Goal: Complete application form: Complete application form

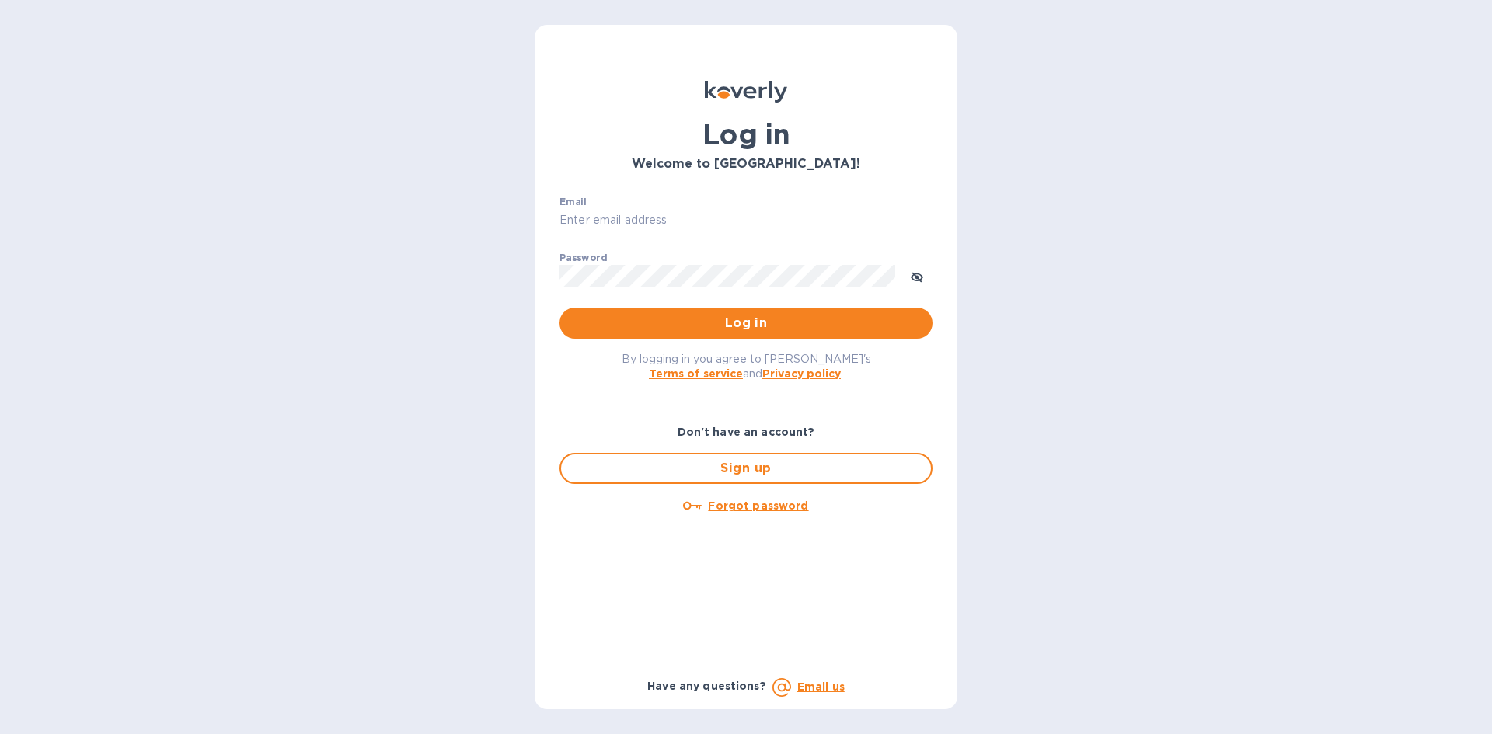
click at [643, 209] on input "Email" at bounding box center [746, 220] width 373 height 23
type input "[EMAIL_ADDRESS][DOMAIN_NAME]"
click at [715, 471] on span "Sign up" at bounding box center [746, 468] width 345 height 19
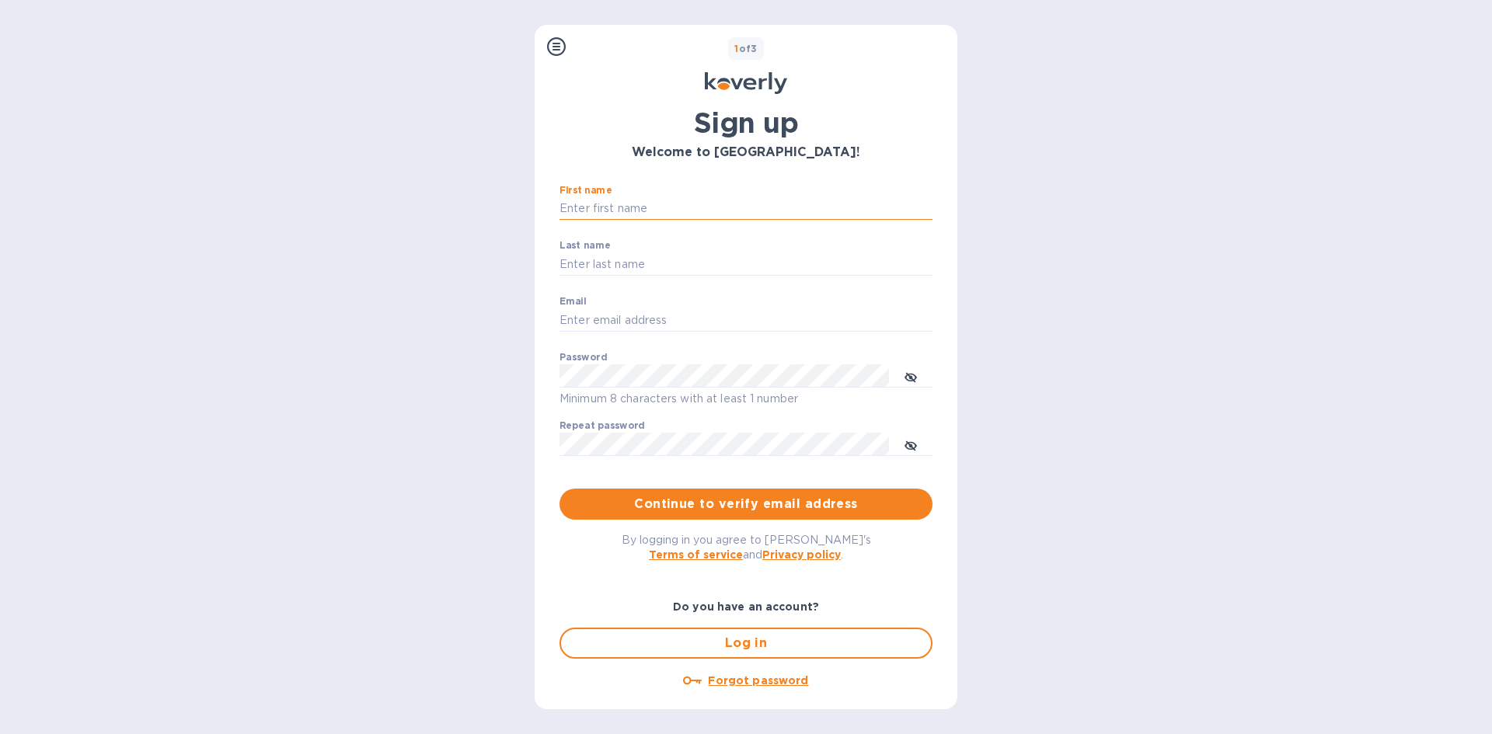
click at [691, 205] on input "First name" at bounding box center [746, 208] width 373 height 23
type input "[PERSON_NAME]"
type input "Elamana"
type input "[EMAIL_ADDRESS][DOMAIN_NAME]"
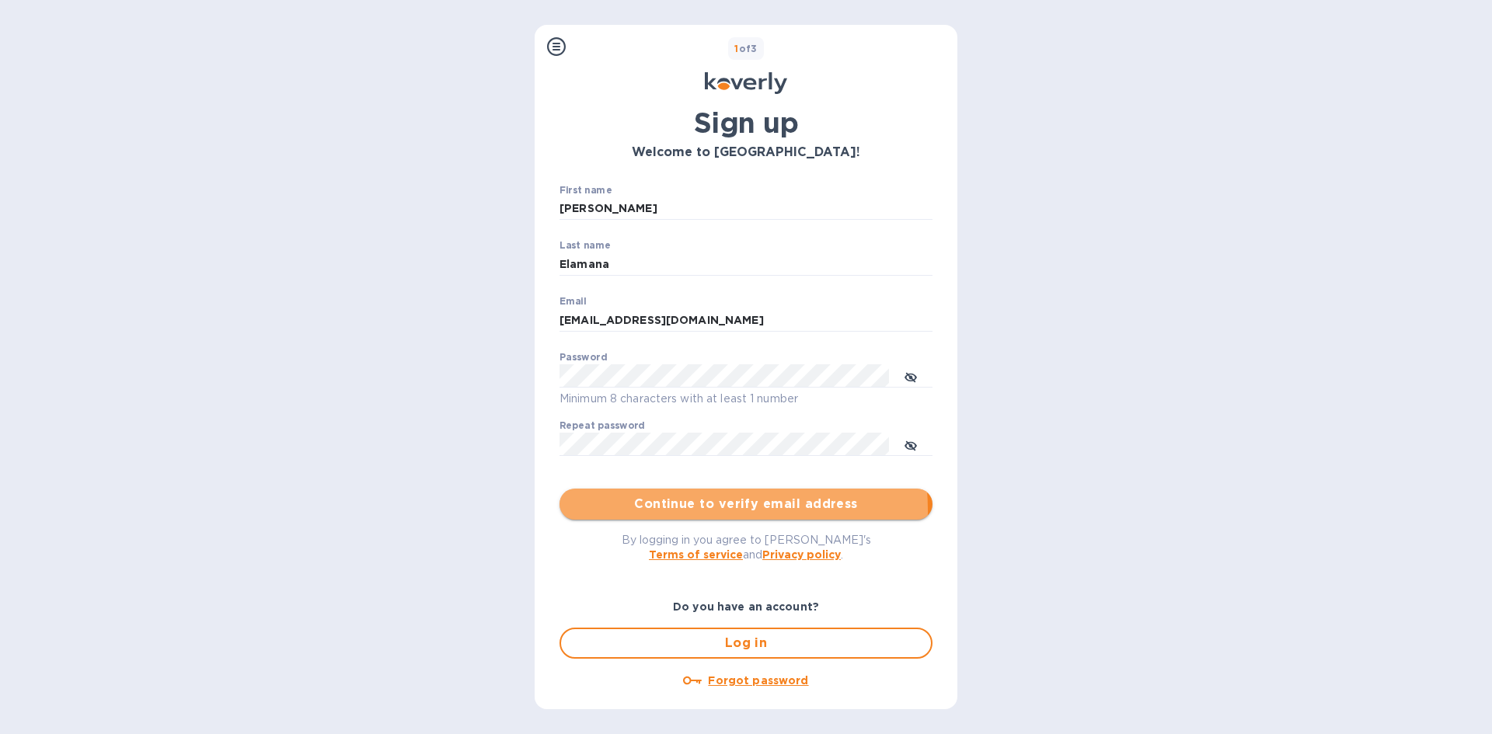
click at [677, 511] on span "Continue to verify email address" at bounding box center [746, 504] width 348 height 19
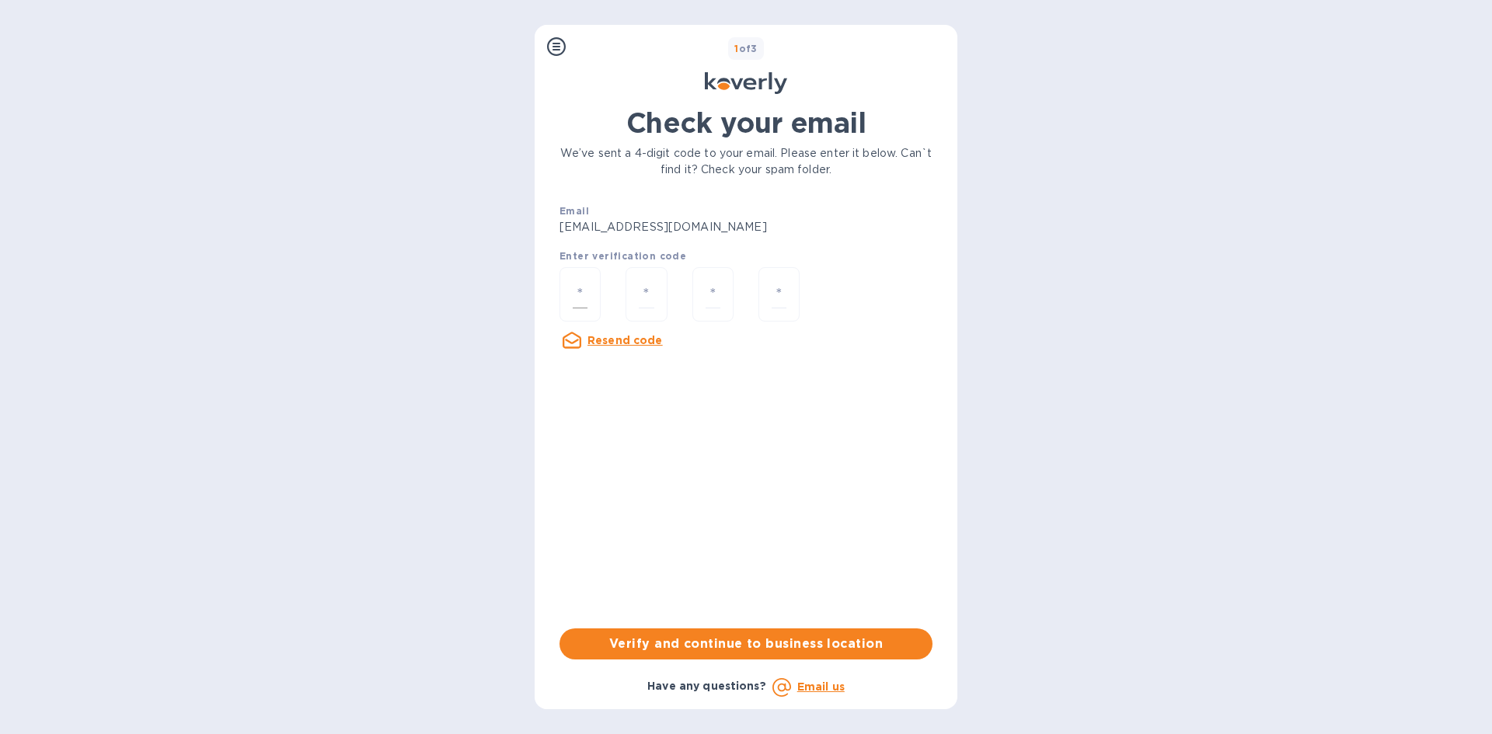
click at [595, 294] on div at bounding box center [580, 294] width 41 height 55
type input "5"
type input "8"
type input "9"
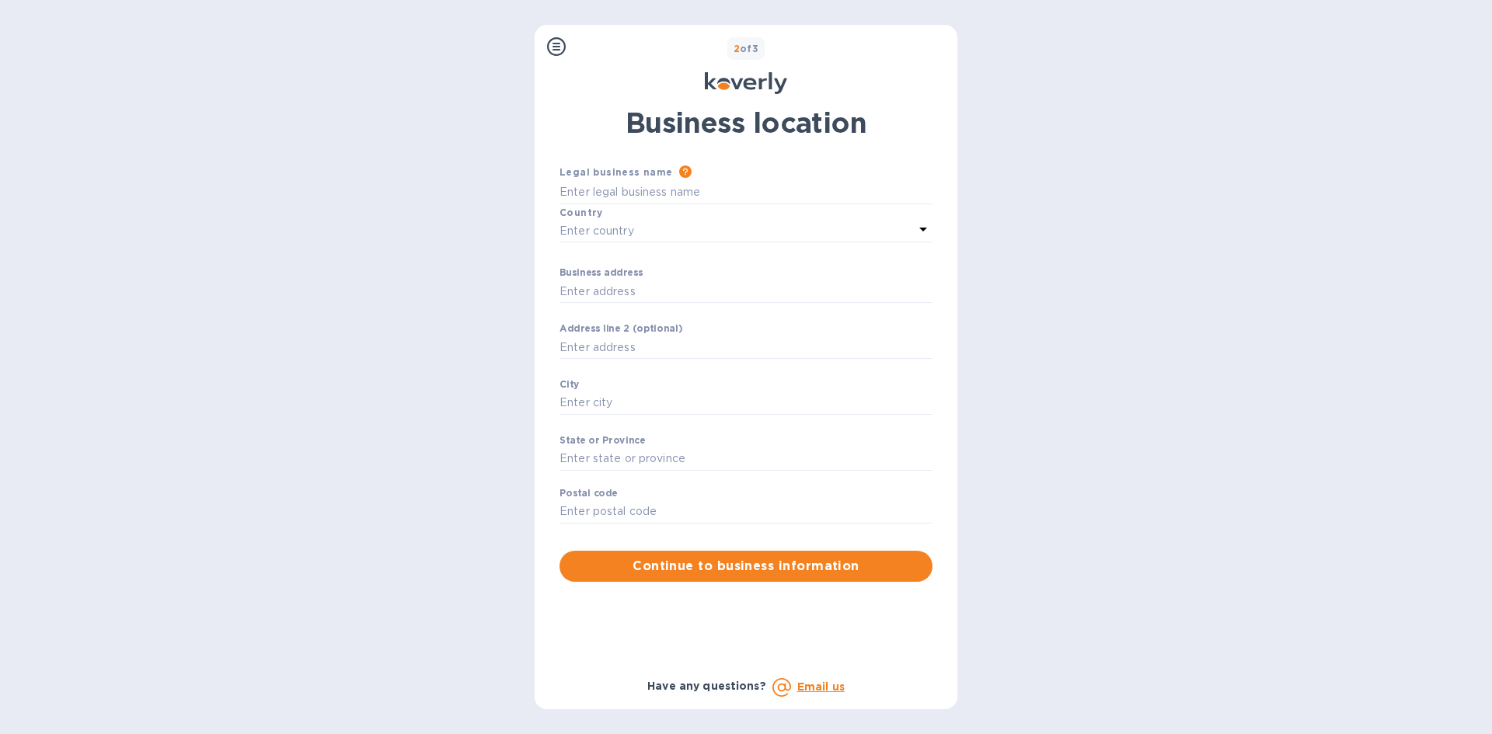
click at [638, 204] on div "Country" at bounding box center [746, 212] width 373 height 16
click at [638, 197] on input "Business address" at bounding box center [746, 192] width 373 height 23
type input "United Innovative Solutions"
click at [673, 239] on div "Enter country" at bounding box center [737, 231] width 354 height 22
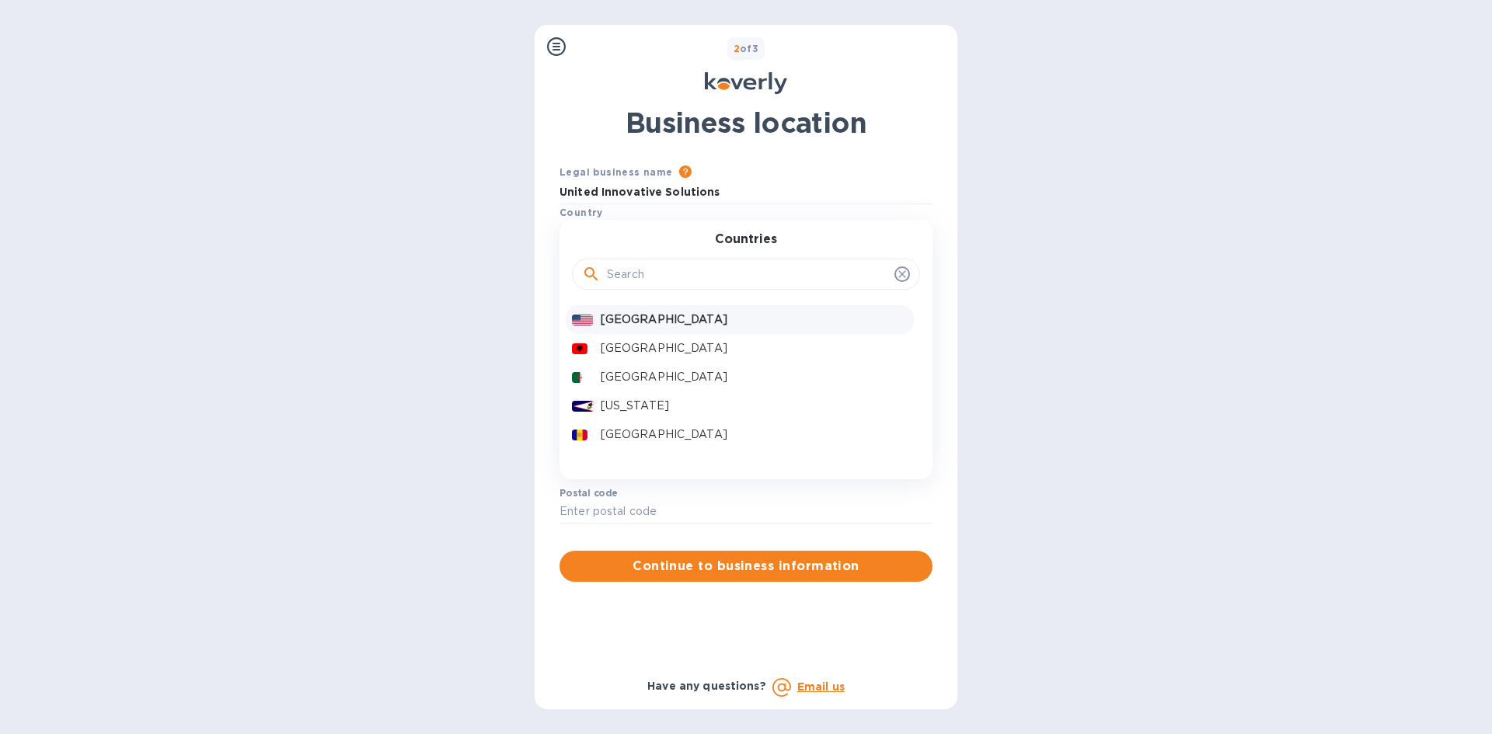
click at [665, 320] on p "[GEOGRAPHIC_DATA]" at bounding box center [754, 320] width 307 height 16
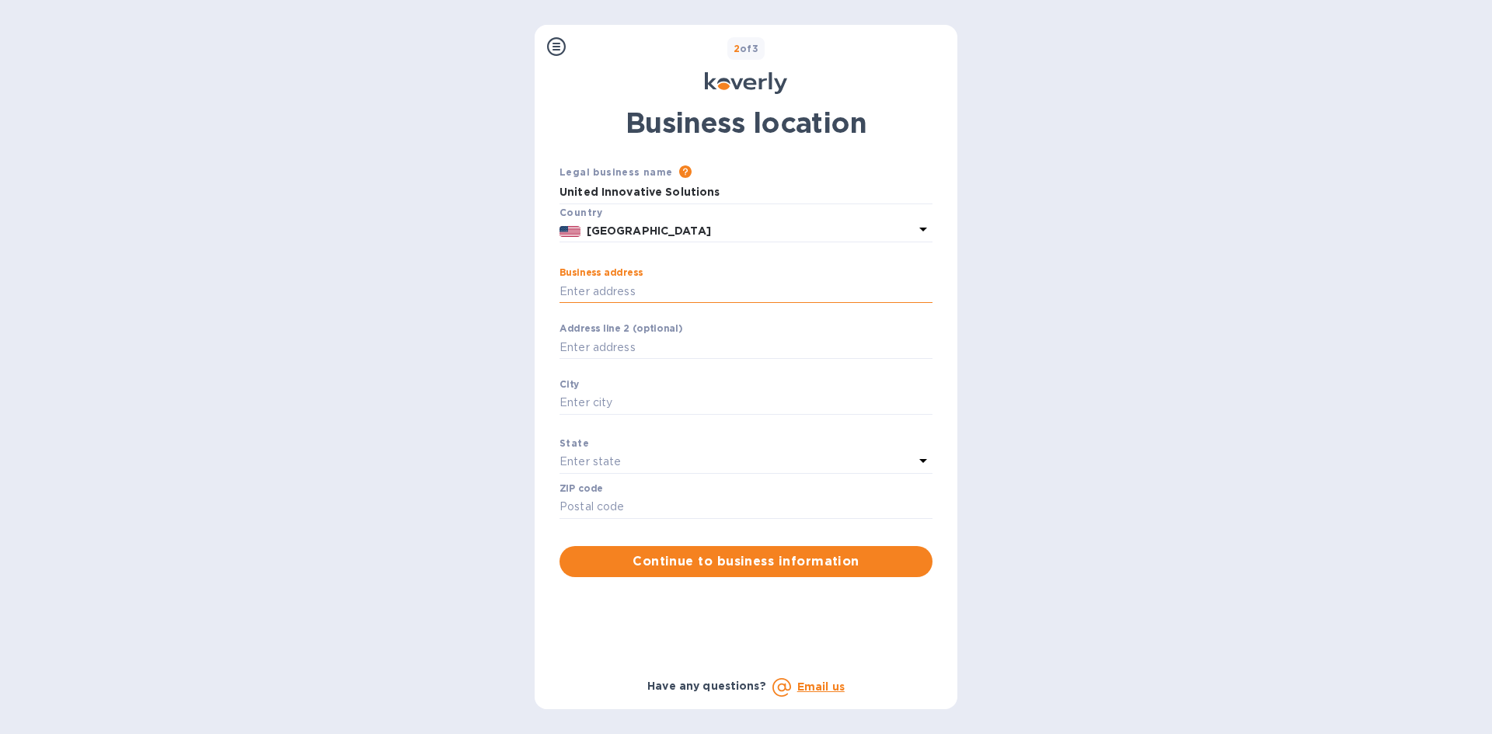
click at [658, 291] on input "Business address" at bounding box center [746, 291] width 373 height 23
type input "2574 [GEOGRAPHIC_DATA]"
click at [599, 402] on input "Business address" at bounding box center [746, 403] width 373 height 23
type input "e"
type input "[GEOGRAPHIC_DATA]"
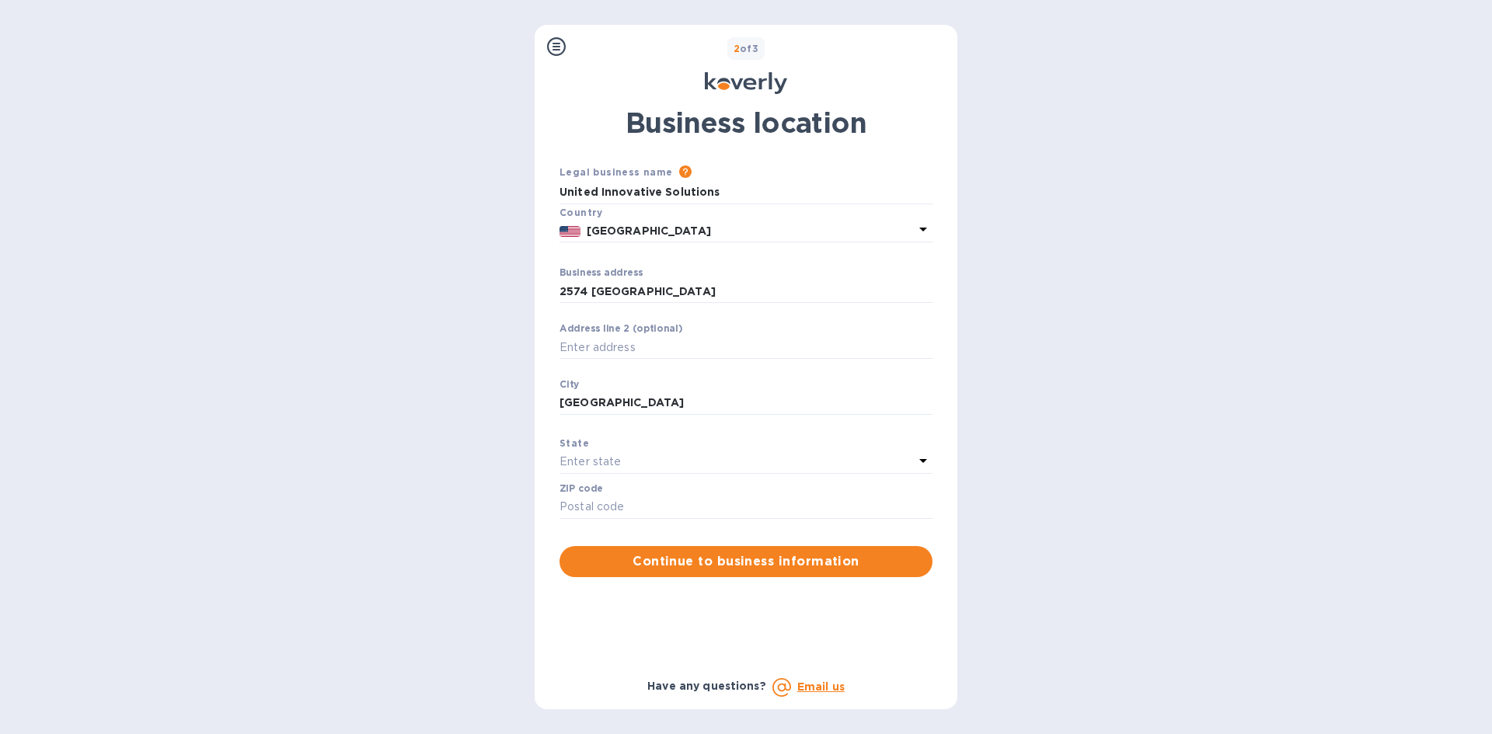
click at [571, 454] on p "Enter state" at bounding box center [590, 462] width 61 height 16
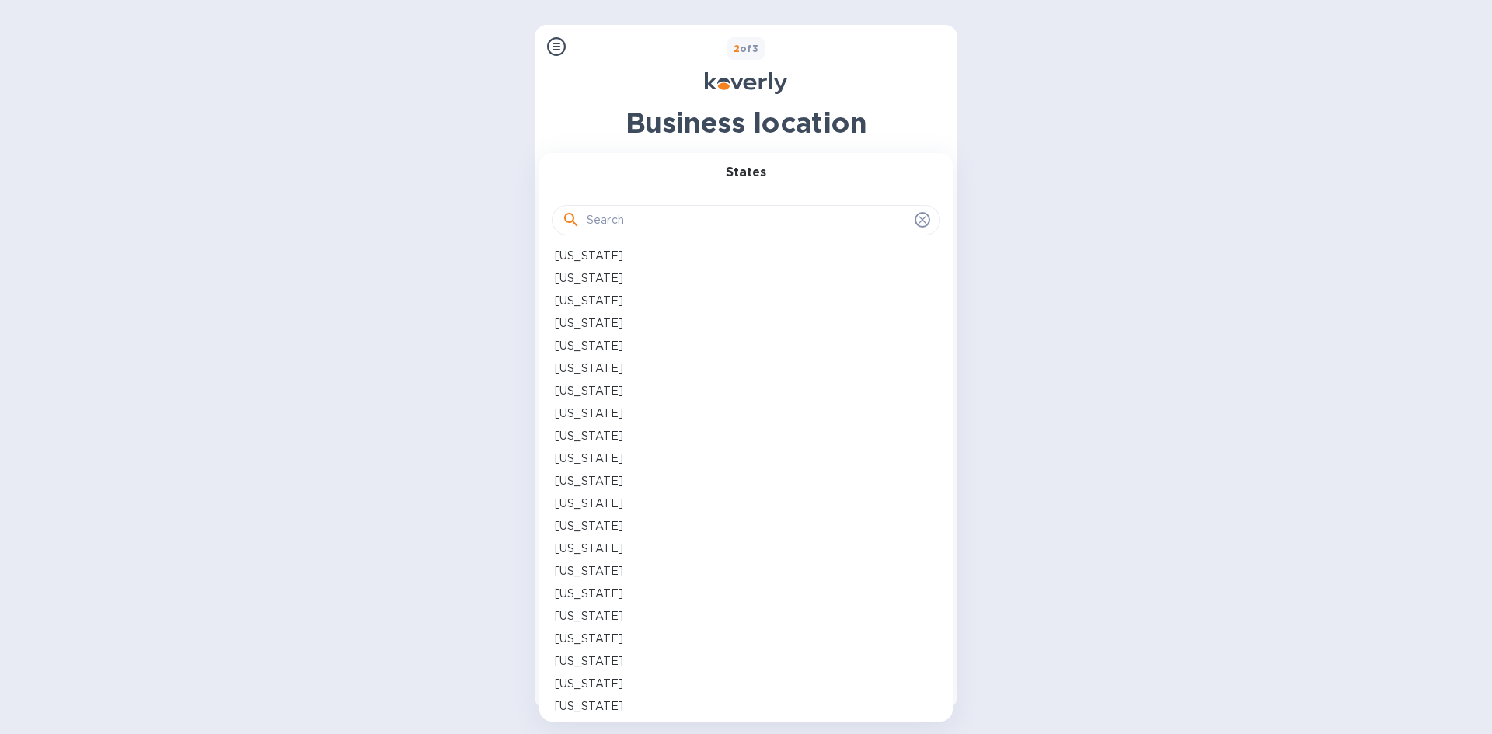
click at [576, 618] on p "[US_STATE]" at bounding box center [589, 617] width 68 height 16
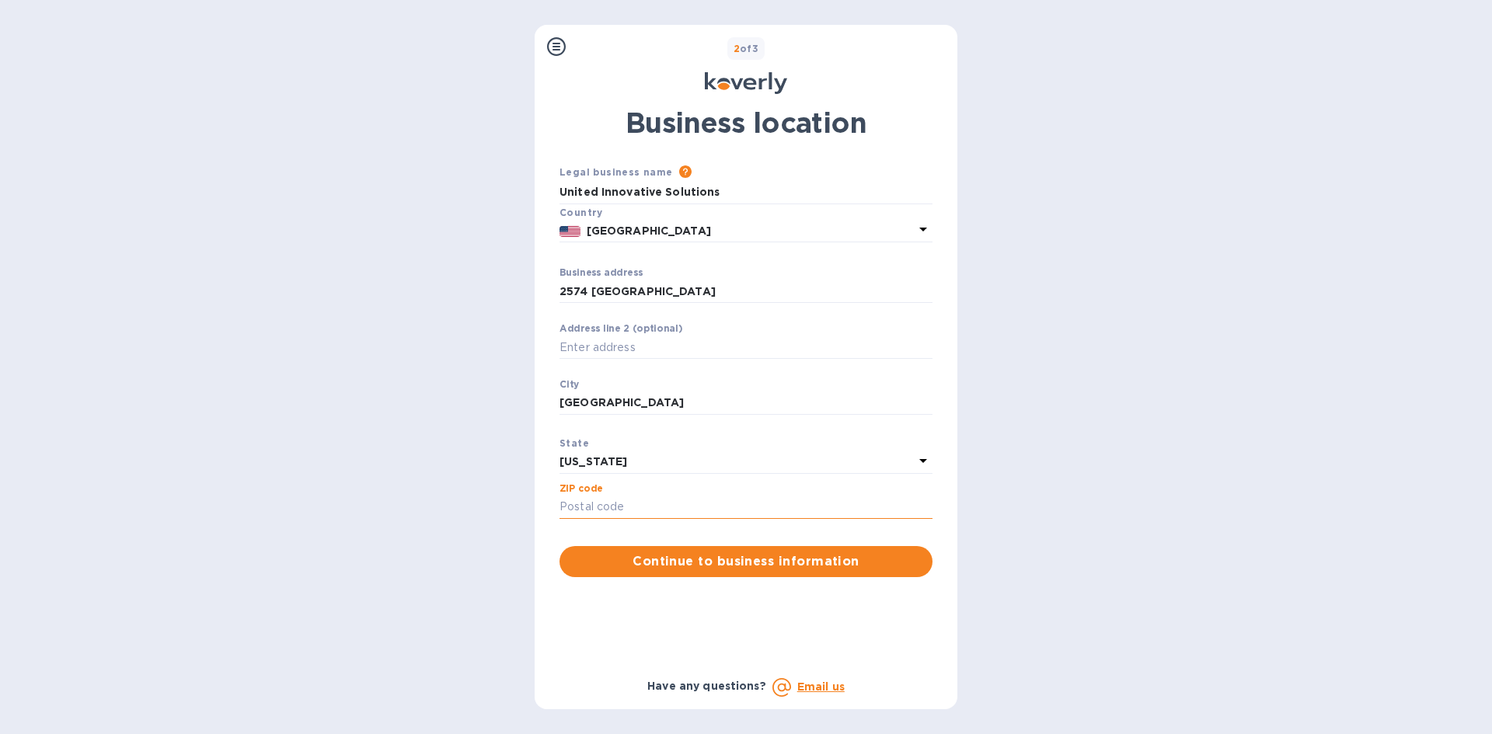
click at [612, 508] on input "Business address" at bounding box center [746, 507] width 373 height 23
type input "60007"
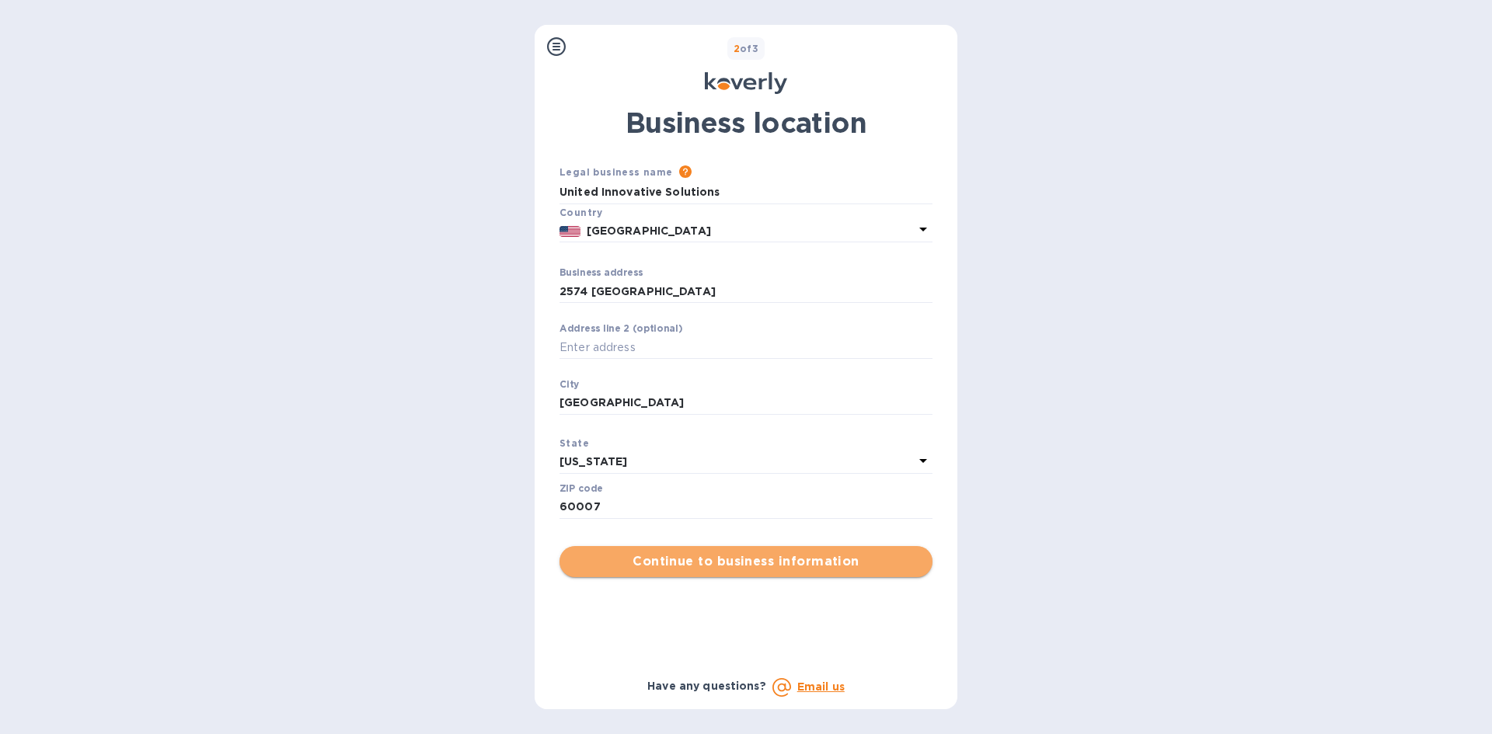
click at [696, 562] on span "Continue to business information" at bounding box center [746, 562] width 348 height 19
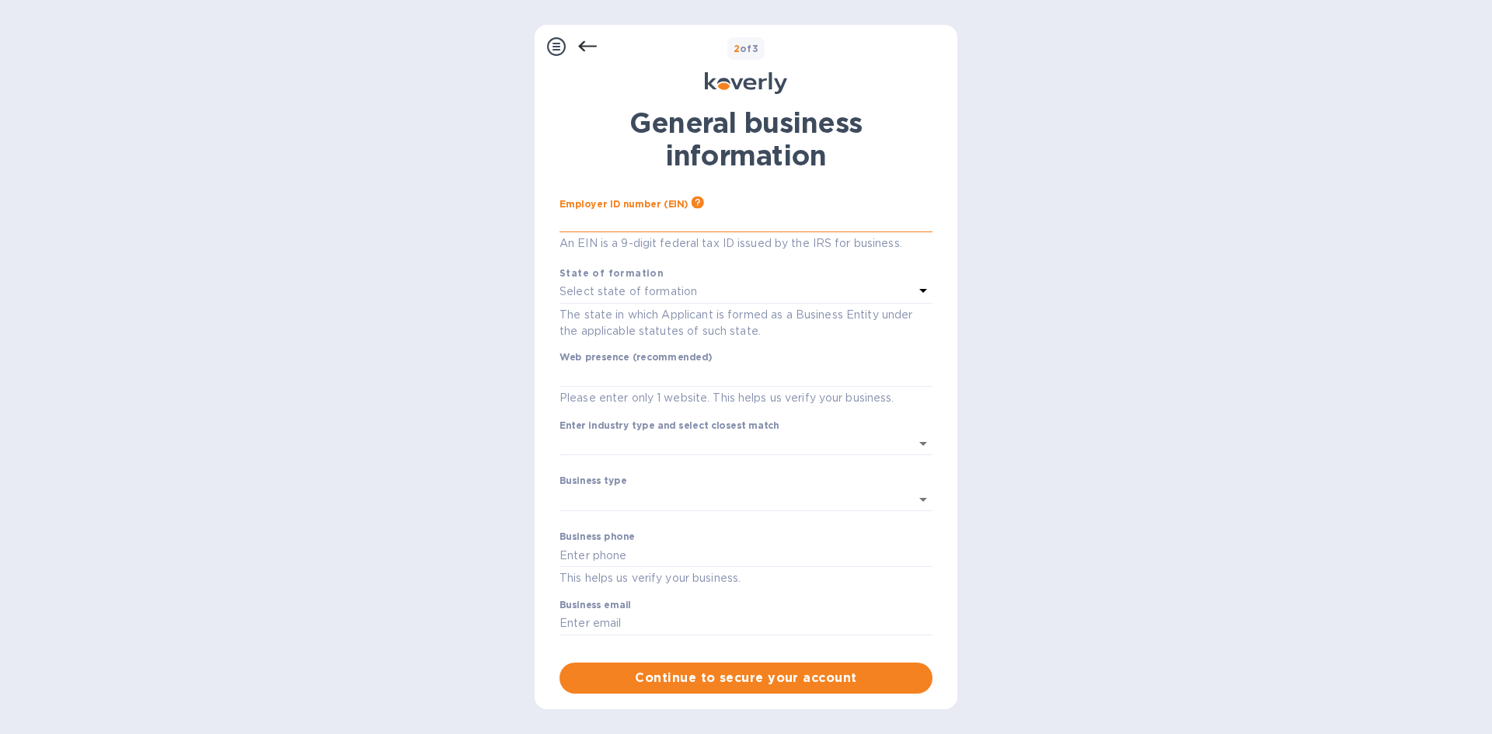
click at [604, 225] on input "text" at bounding box center [746, 220] width 373 height 23
type input "***84"
click at [603, 293] on p "Select state of formation" at bounding box center [629, 292] width 138 height 16
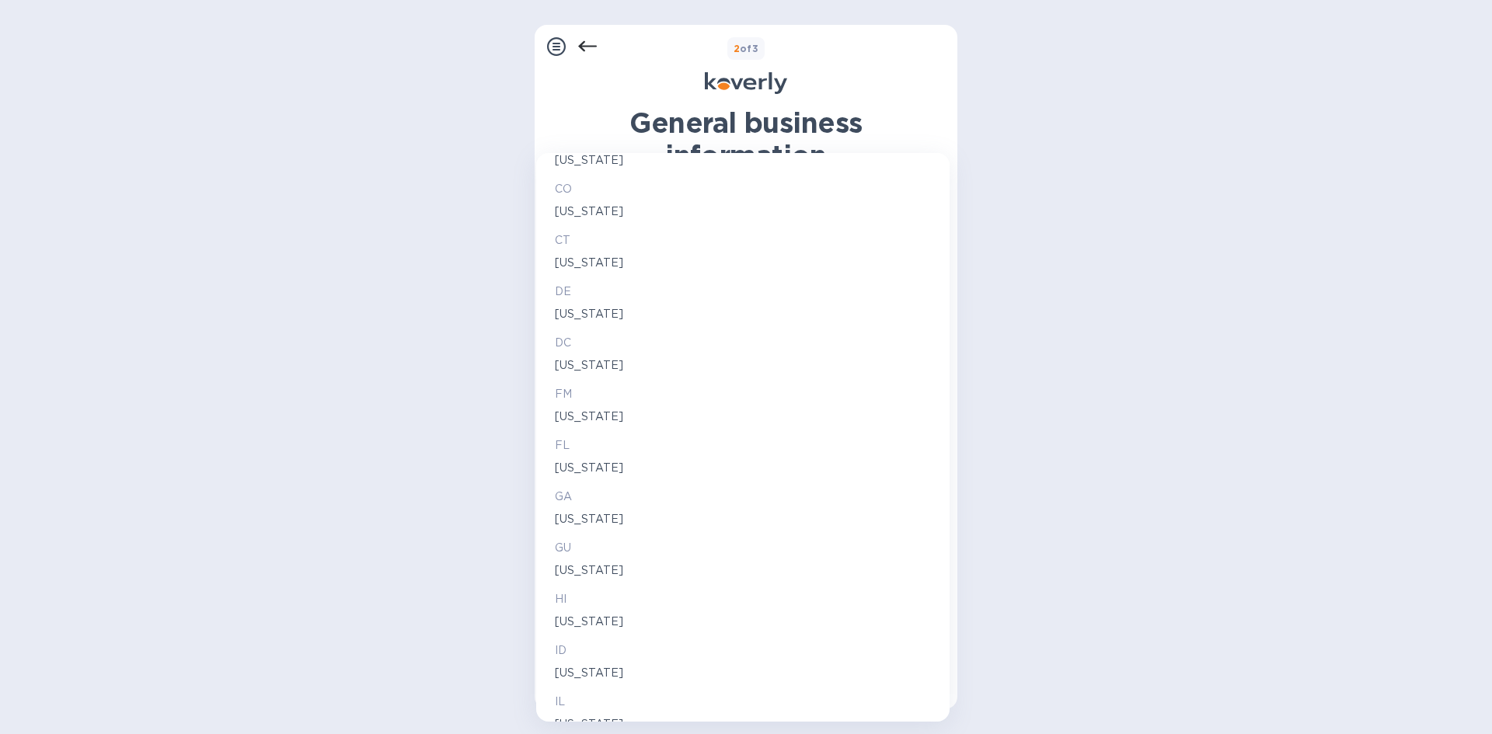
scroll to position [466, 0]
click at [567, 619] on p "IL" at bounding box center [743, 613] width 376 height 16
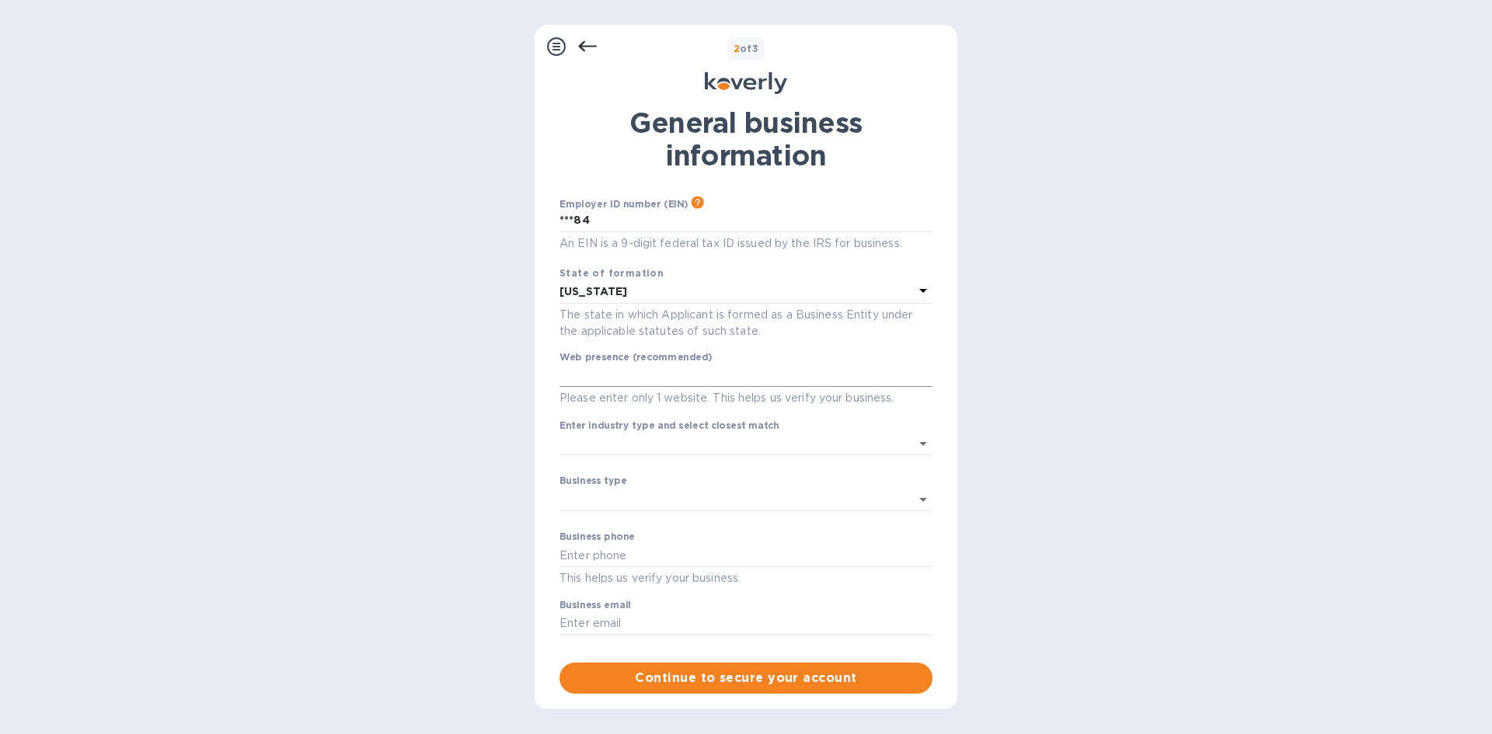
click at [625, 384] on input "text" at bounding box center [746, 376] width 373 height 23
type input "[DOMAIN_NAME]"
click at [631, 444] on input "Enter industry type and select closest match" at bounding box center [725, 444] width 330 height 23
click at [488, 454] on div "Steps Koverly account Business information Secure your account 2 of 3 General b…" at bounding box center [746, 367] width 1492 height 734
click at [643, 445] on input "Enter industry type and select closest match" at bounding box center [725, 444] width 330 height 23
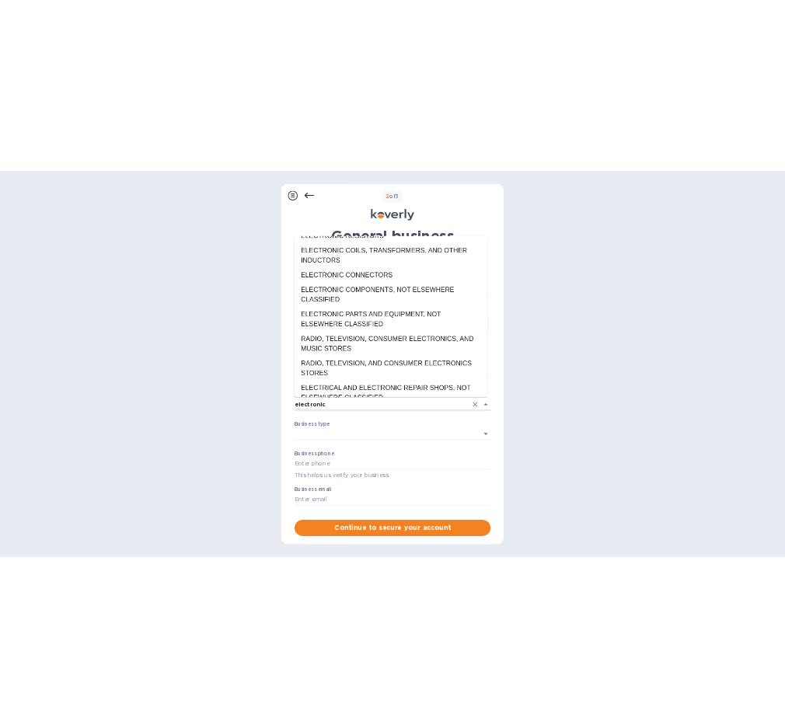
scroll to position [219, 0]
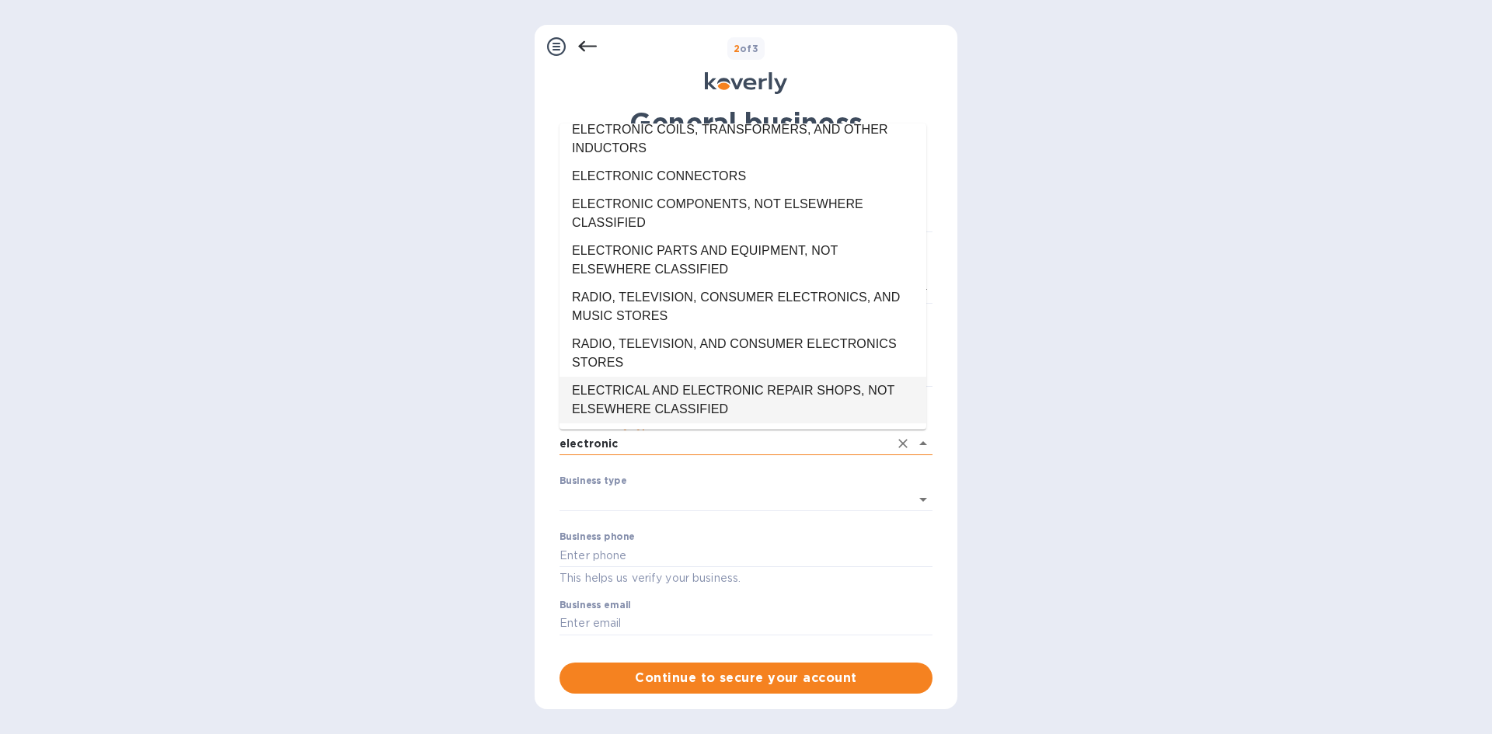
click at [656, 445] on input "electronic" at bounding box center [725, 444] width 330 height 23
drag, startPoint x: 656, startPoint y: 446, endPoint x: 465, endPoint y: 420, distance: 193.0
click at [465, 420] on div "Steps Koverly account Business information Secure your account 2 of 3 General b…" at bounding box center [746, 367] width 1492 height 734
type input "M"
click at [1145, 418] on div "Steps Koverly account Business information Secure your account 2 of 3 General b…" at bounding box center [746, 367] width 1492 height 734
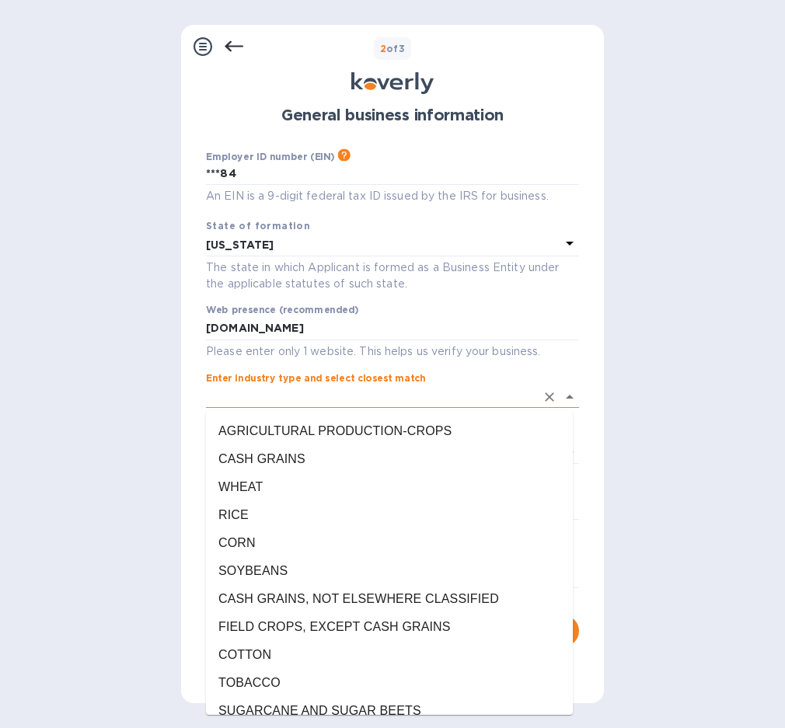
click at [283, 404] on input "Enter industry type and select closest match" at bounding box center [371, 396] width 330 height 23
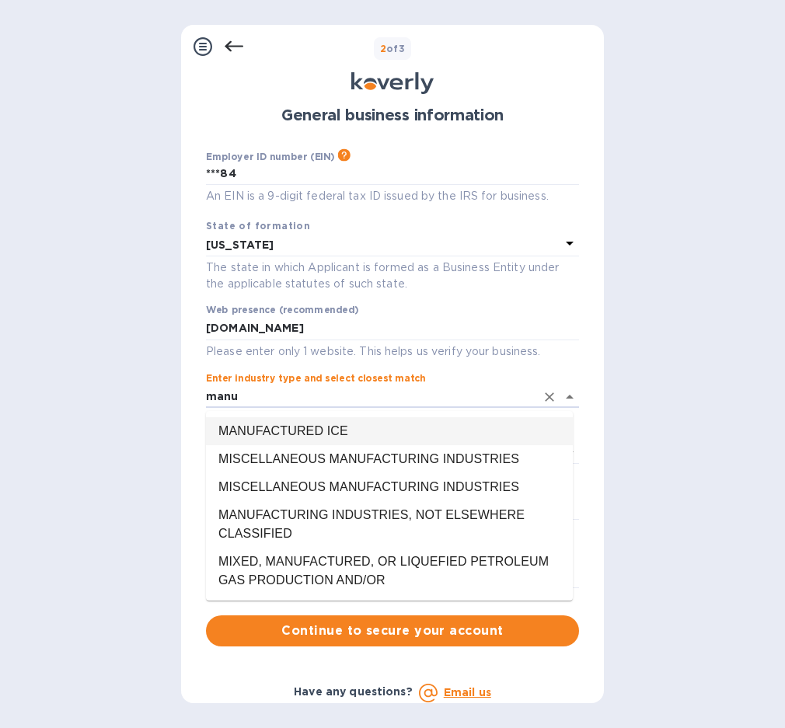
drag, startPoint x: 305, startPoint y: 403, endPoint x: -4, endPoint y: 402, distance: 309.3
click at [0, 402] on html "Sign up with Koverly Steps Koverly account Business information Secure your acc…" at bounding box center [392, 364] width 785 height 728
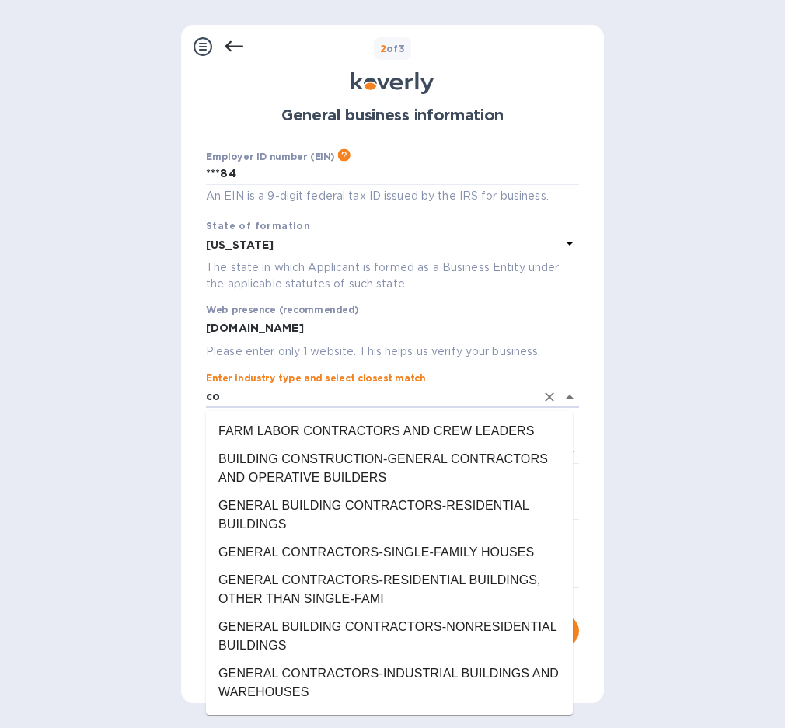
type input "c"
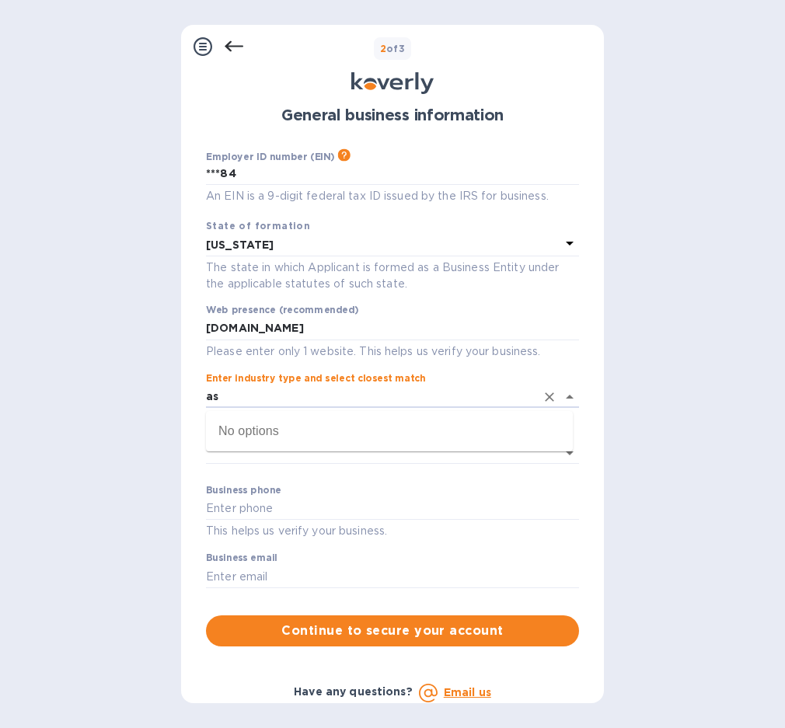
type input "a"
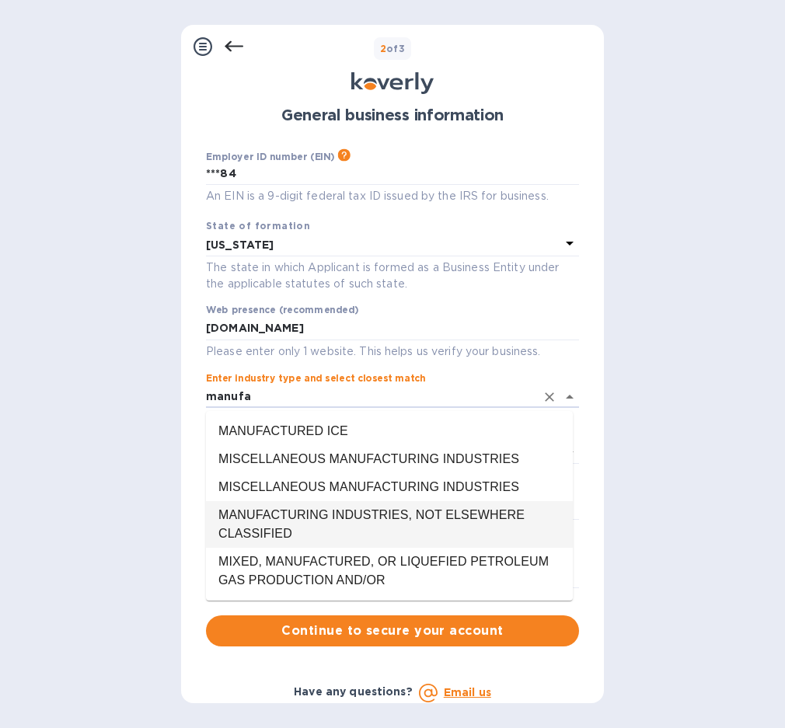
click at [349, 506] on li "MANUFACTURING INDUSTRIES, NOT ELSEWHERE CLASSIFIED" at bounding box center [389, 524] width 367 height 47
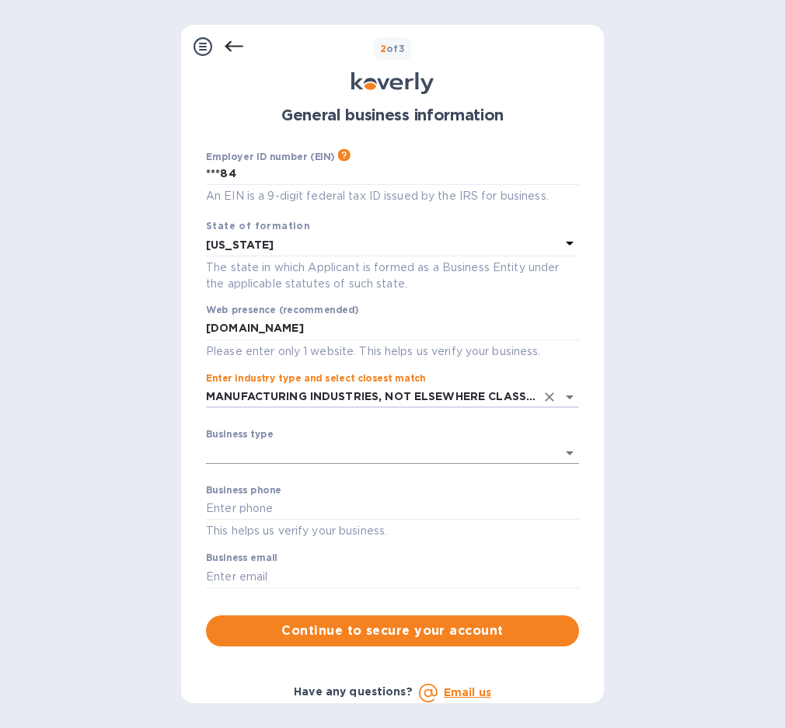
type input "MANUFACTURING INDUSTRIES, NOT ELSEWHERE CLASSIFIED"
click at [264, 443] on body "Sign up with Koverly Steps Koverly account Business information Secure your acc…" at bounding box center [392, 364] width 785 height 728
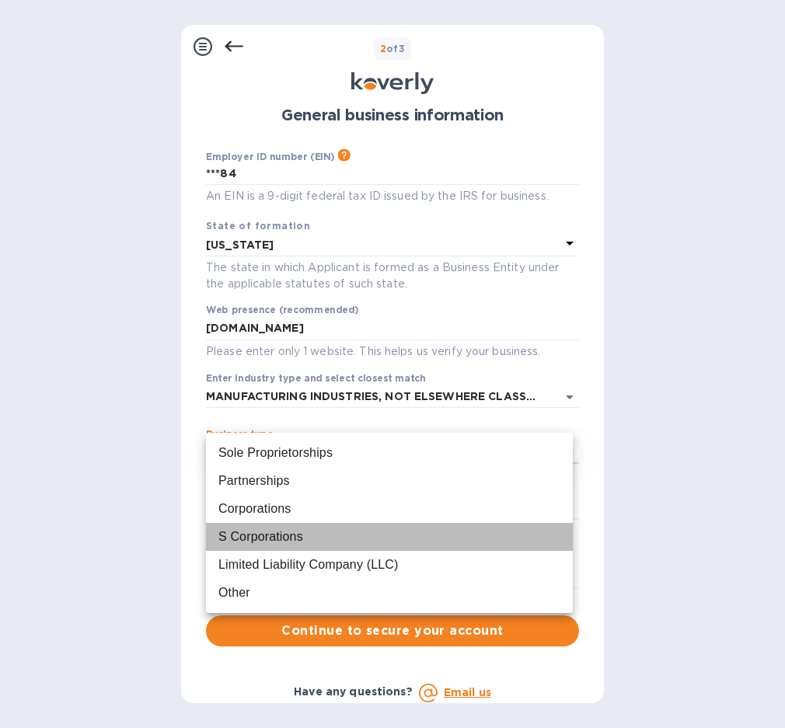
click at [253, 542] on div "S Corporations" at bounding box center [260, 537] width 85 height 19
type input "S Corporations"
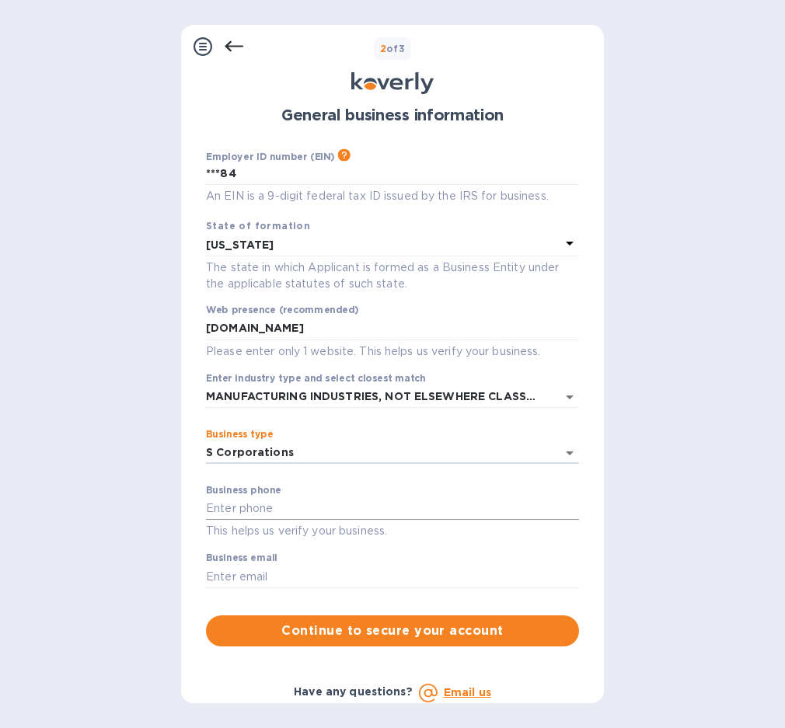
click at [263, 499] on input "text" at bounding box center [392, 508] width 373 height 23
type input "8472389024"
type input "S Corporations"
type input "[EMAIL_ADDRESS][DOMAIN_NAME]"
type input "S Corporations"
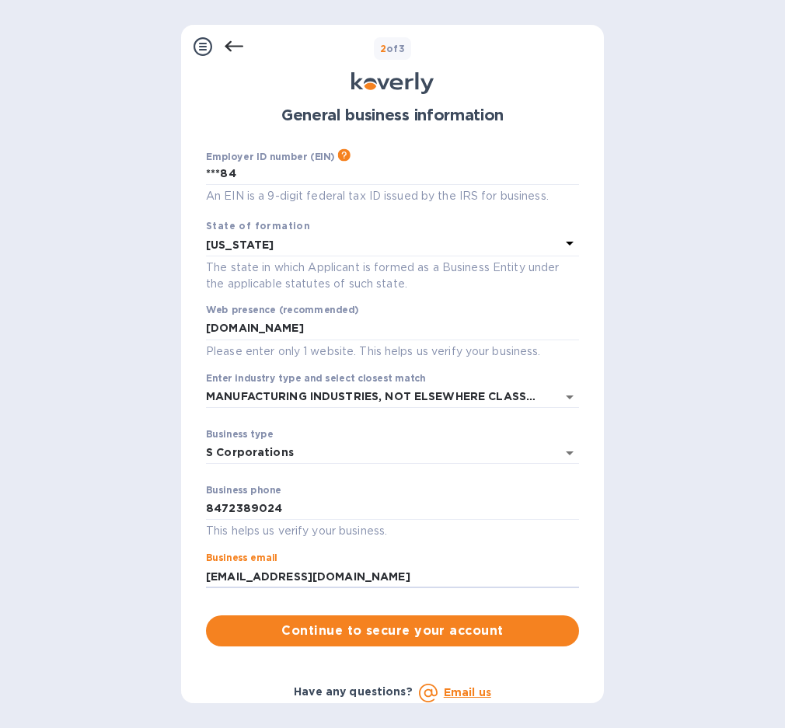
drag, startPoint x: 267, startPoint y: 579, endPoint x: 158, endPoint y: 570, distance: 109.1
click at [158, 570] on div "Steps Koverly account Business information Secure your account 2 of 3 General b…" at bounding box center [392, 364] width 785 height 728
type input "[PERSON_NAME][EMAIL_ADDRESS][DOMAIN_NAME]"
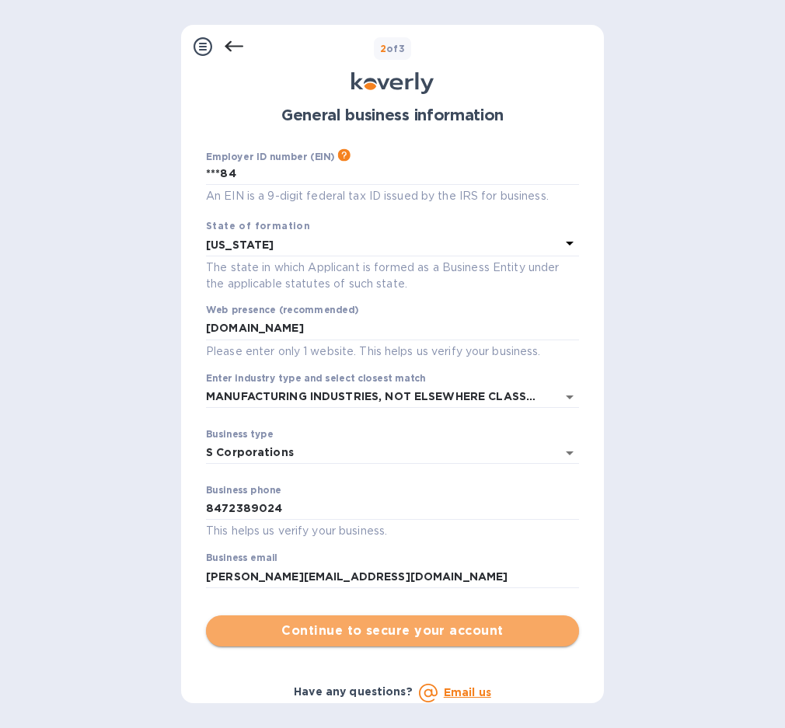
click at [394, 640] on span "Continue to secure your account" at bounding box center [392, 631] width 348 height 19
